Goal: Check status: Check status

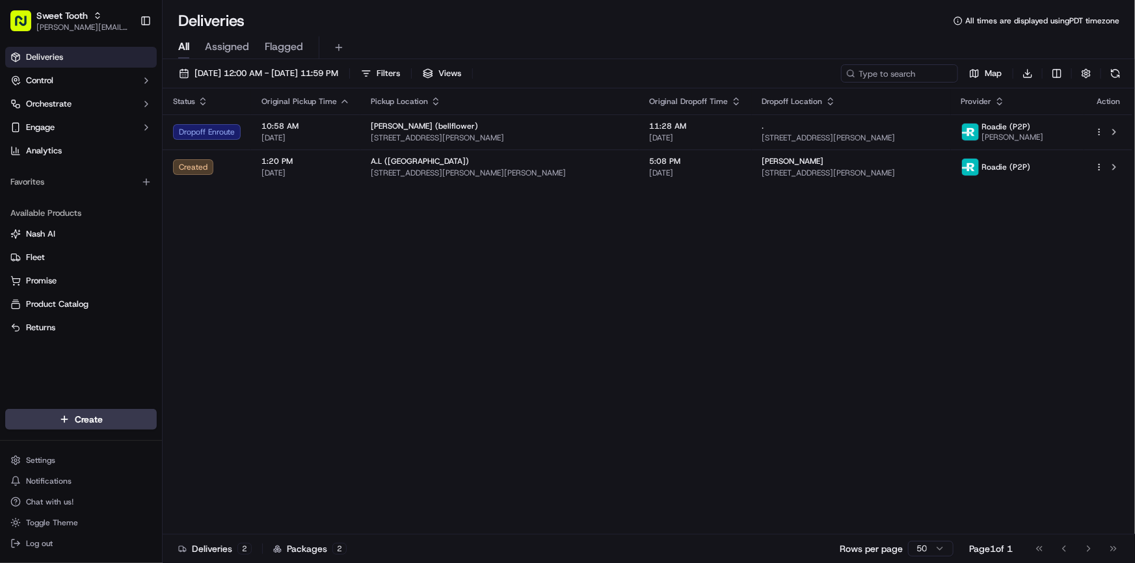
click at [235, 150] on td "Created" at bounding box center [207, 167] width 88 height 35
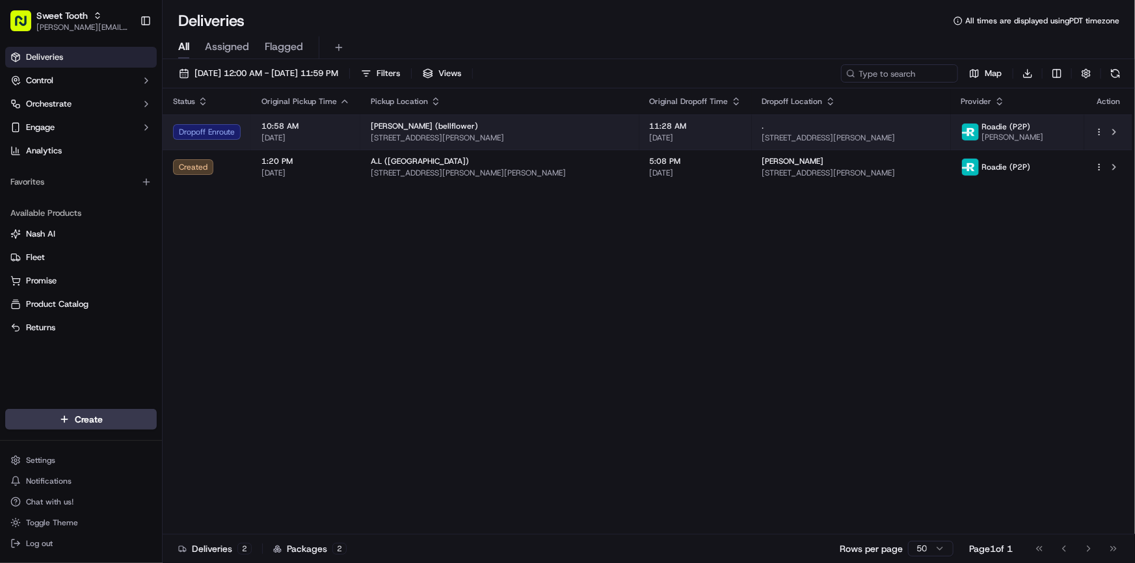
click at [242, 146] on td "Dropoff Enroute" at bounding box center [207, 132] width 88 height 35
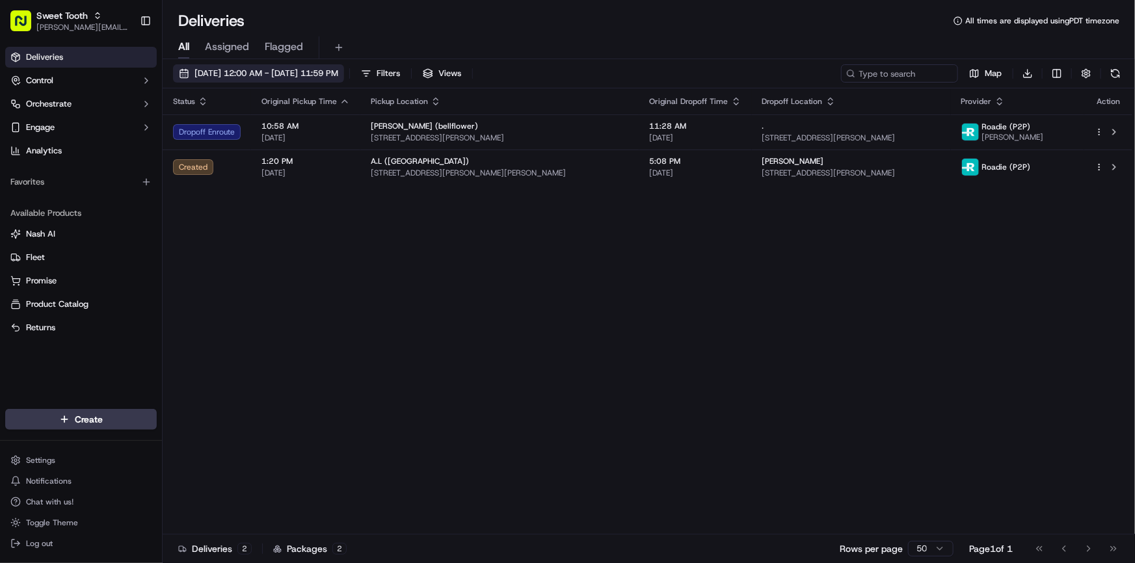
click at [230, 75] on span "[DATE] 12:00 AM - [DATE] 11:59 PM" at bounding box center [267, 74] width 144 height 12
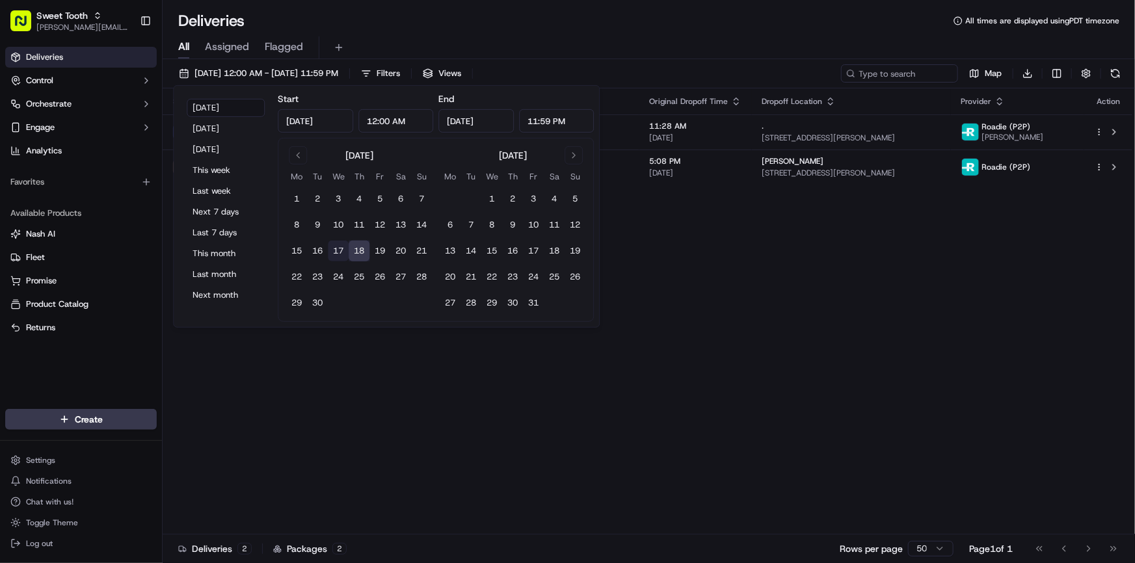
click at [337, 254] on button "17" at bounding box center [338, 251] width 21 height 21
type input "Sep 17, 2025"
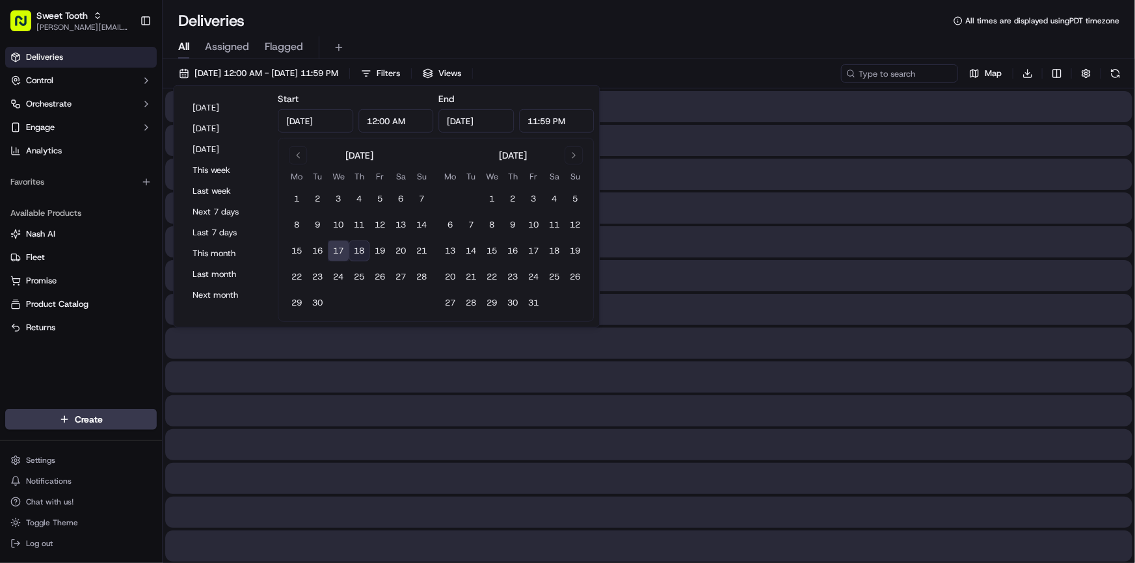
click at [775, 398] on div at bounding box center [648, 411] width 967 height 31
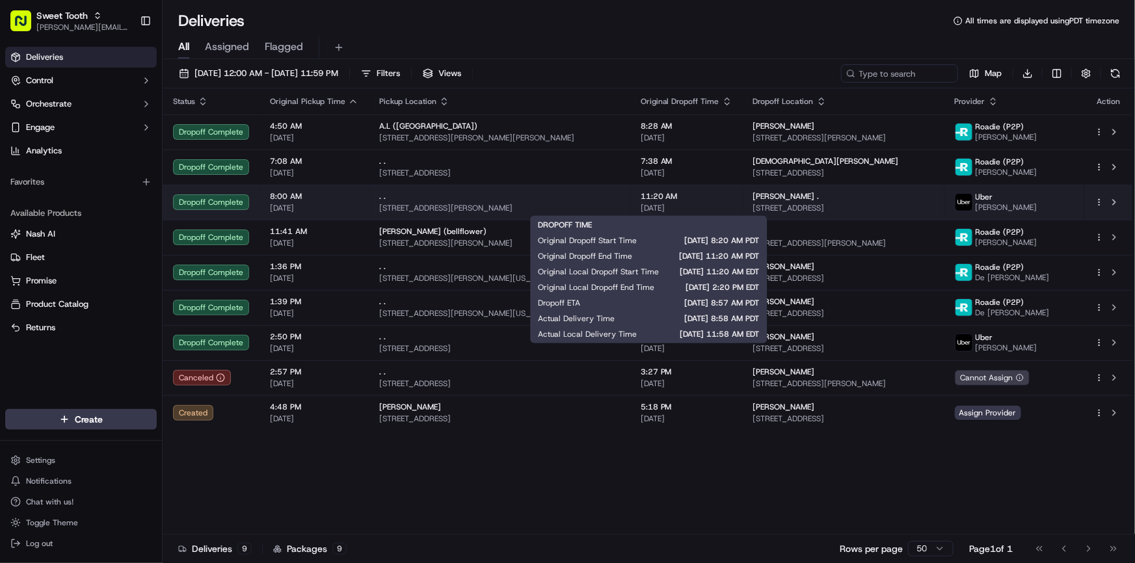
click at [686, 196] on span "11:20 AM" at bounding box center [687, 196] width 92 height 10
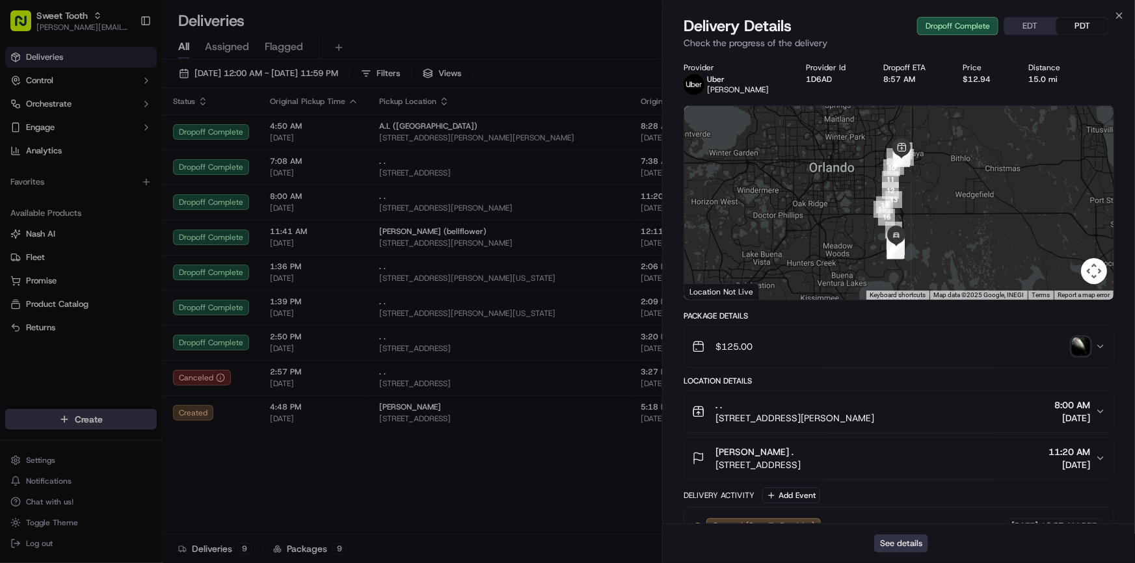
click at [916, 541] on button "See details" at bounding box center [901, 544] width 54 height 18
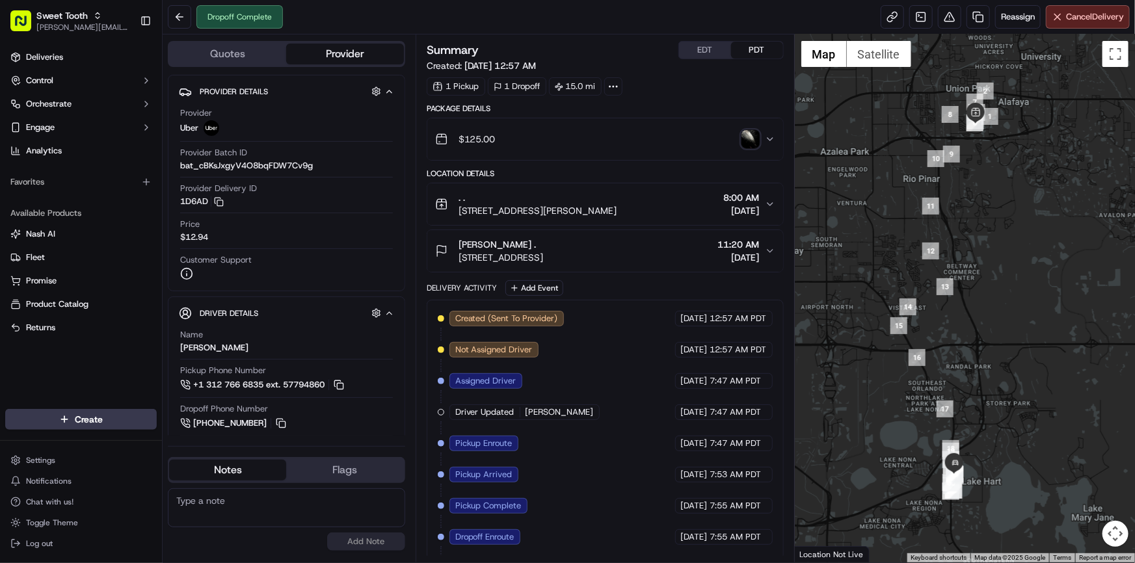
click at [755, 141] on img "button" at bounding box center [751, 139] width 18 height 18
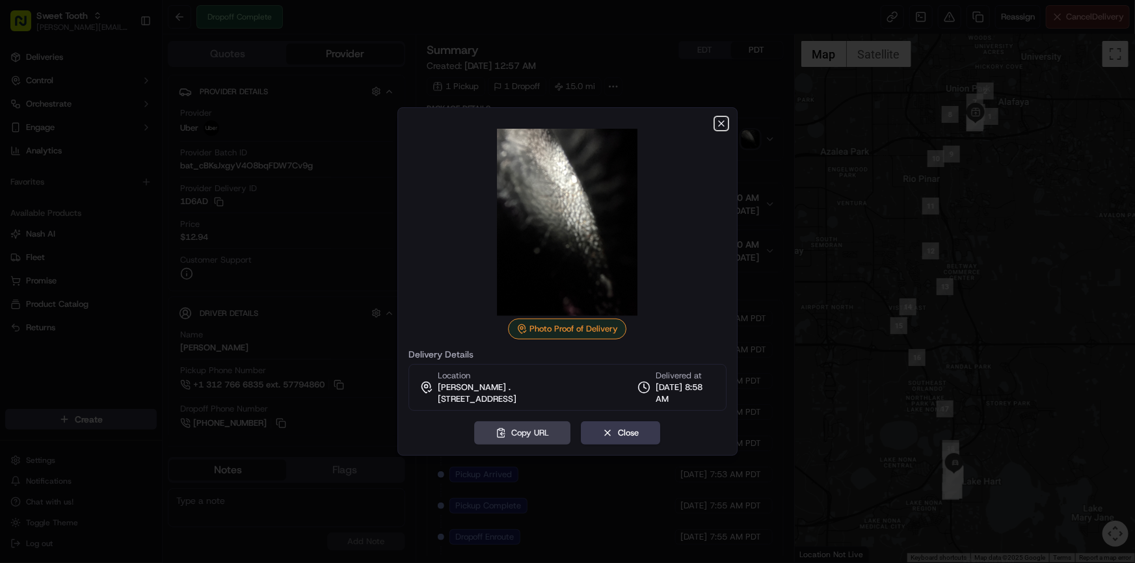
click at [719, 118] on icon "button" at bounding box center [721, 123] width 10 height 10
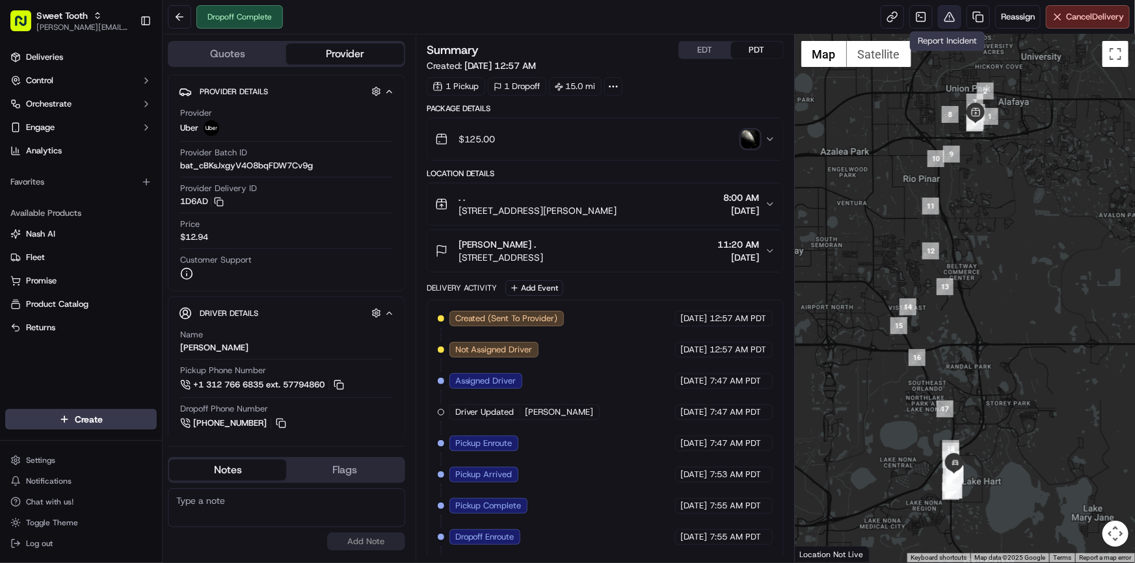
click at [945, 19] on button at bounding box center [949, 16] width 23 height 23
